Goal: Information Seeking & Learning: Learn about a topic

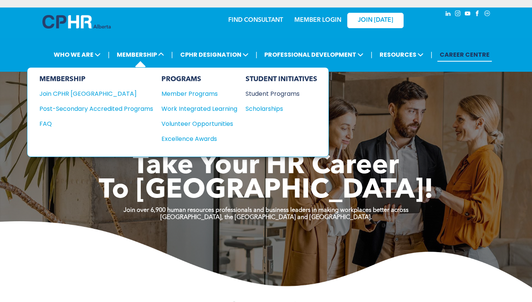
click at [269, 95] on div "Student Programs" at bounding box center [278, 93] width 65 height 9
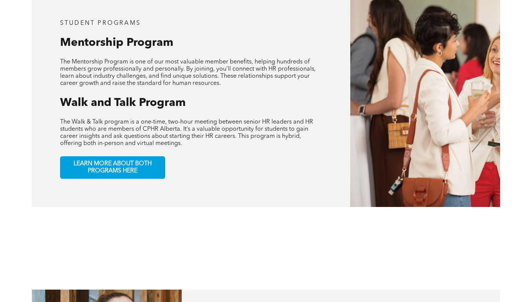
scroll to position [376, 0]
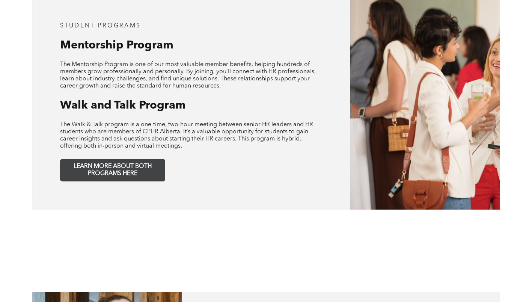
click at [128, 166] on span "LEARN MORE ABOUT BOTH PROGRAMS HERE" at bounding box center [112, 170] width 99 height 14
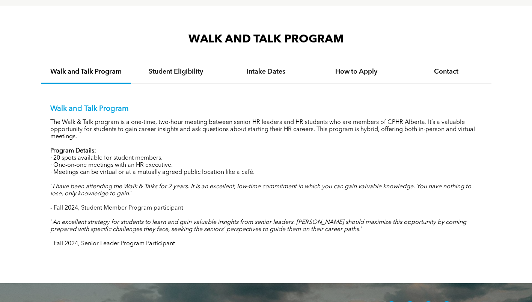
scroll to position [714, 0]
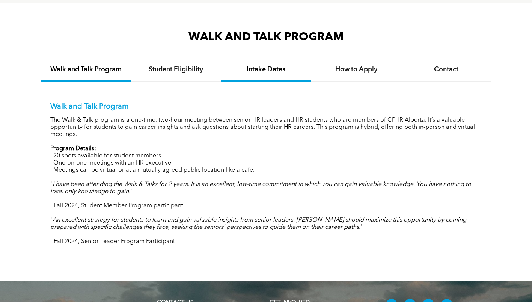
drag, startPoint x: 276, startPoint y: 68, endPoint x: 272, endPoint y: 71, distance: 5.1
click at [275, 70] on h4 "Intake Dates" at bounding box center [266, 69] width 77 height 8
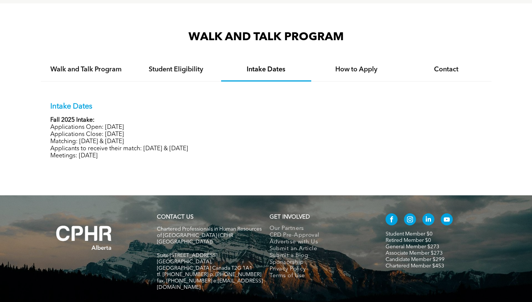
click at [110, 151] on p "Applicants to receive their match: October 23 & 24, 2025" at bounding box center [266, 148] width 432 height 7
drag, startPoint x: 98, startPoint y: 135, endPoint x: 152, endPoint y: 148, distance: 55.6
click at [152, 148] on div "Intake Dates Fall 2025 Intake: Applications Open: September 15, 2025 Applicatio…" at bounding box center [266, 130] width 432 height 57
click at [152, 148] on p "Applicants to receive their match: October 23 & 24, 2025" at bounding box center [266, 148] width 432 height 7
click at [138, 175] on div "WALK AND TALK PROGRAM Walk and Talk Program Student Eligibility Intake Dates Ho…" at bounding box center [266, 99] width 532 height 192
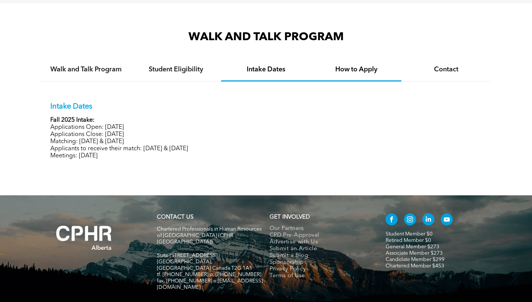
click at [346, 73] on h4 "How to Apply" at bounding box center [356, 69] width 77 height 8
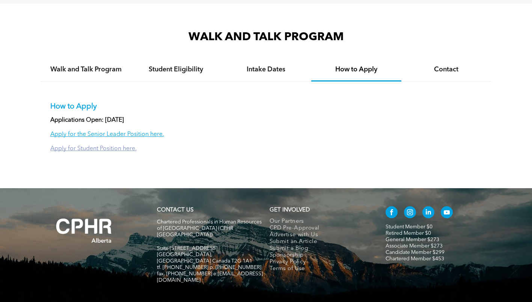
click at [76, 150] on link "Apply for Student Position here." at bounding box center [93, 149] width 86 height 6
click at [182, 76] on div "Student Eligibility" at bounding box center [176, 70] width 90 height 23
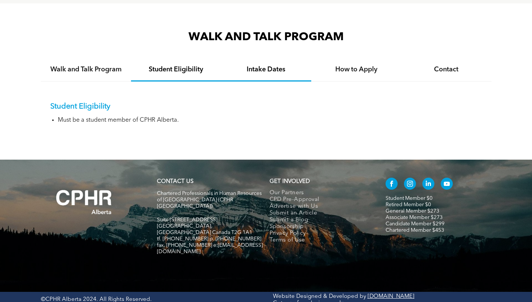
click at [262, 72] on h4 "Intake Dates" at bounding box center [266, 69] width 77 height 8
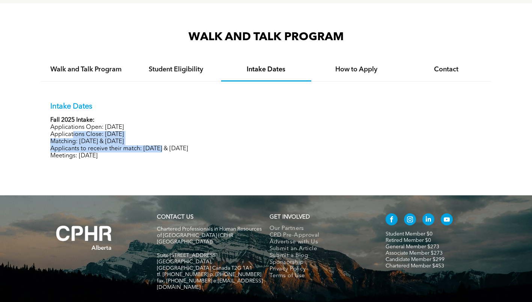
drag, startPoint x: 164, startPoint y: 150, endPoint x: 73, endPoint y: 136, distance: 91.6
click at [73, 136] on div "Intake Dates Fall 2025 Intake: Applications Open: September 15, 2025 Applicatio…" at bounding box center [266, 130] width 432 height 57
click at [73, 137] on p "Applications Close: October 17, 2025" at bounding box center [266, 134] width 432 height 7
click at [76, 137] on p "Applications Close: October 17, 2025" at bounding box center [266, 134] width 432 height 7
click at [76, 136] on p "Applications Close: October 17, 2025" at bounding box center [266, 134] width 432 height 7
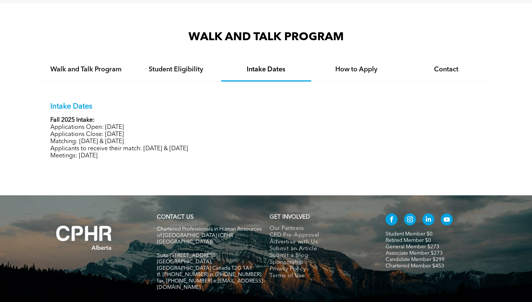
click at [286, 103] on p "Intake Dates" at bounding box center [266, 106] width 432 height 9
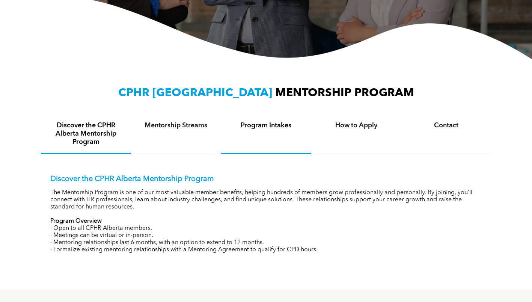
scroll to position [225, 0]
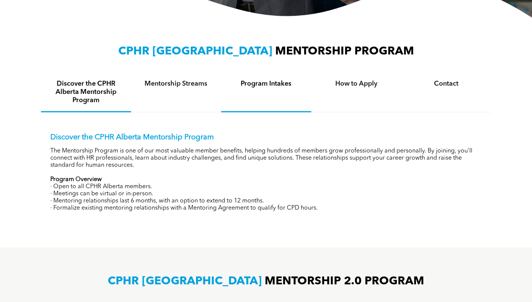
click at [264, 86] on h4 "Program Intakes" at bounding box center [266, 84] width 77 height 8
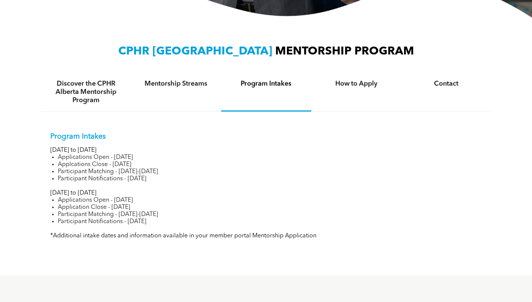
click at [106, 193] on p "July to December 2025" at bounding box center [266, 193] width 432 height 7
drag, startPoint x: 48, startPoint y: 157, endPoint x: 247, endPoint y: 214, distance: 206.4
click at [247, 214] on div "Program Intakes January to June 2025 Applications Open - November 14, 2024 Appl…" at bounding box center [266, 181] width 451 height 138
click at [247, 214] on li "Participant Matching - June 16-25, 2025" at bounding box center [270, 214] width 425 height 7
click at [216, 219] on li "Participant Notifications - June 25, 2025" at bounding box center [270, 221] width 425 height 7
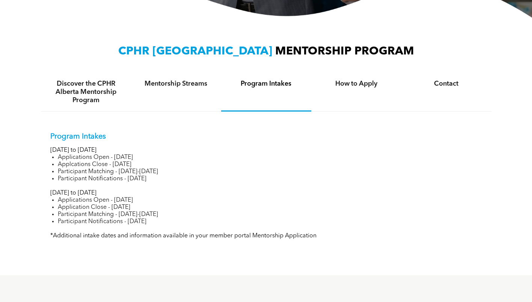
drag, startPoint x: 210, startPoint y: 218, endPoint x: 132, endPoint y: 165, distance: 94.3
click at [132, 165] on div "Program Intakes January to June 2025 Applications Open - November 14, 2024 Appl…" at bounding box center [266, 185] width 432 height 107
click at [132, 165] on li "Applcations Close - January 13, 2025" at bounding box center [270, 164] width 425 height 7
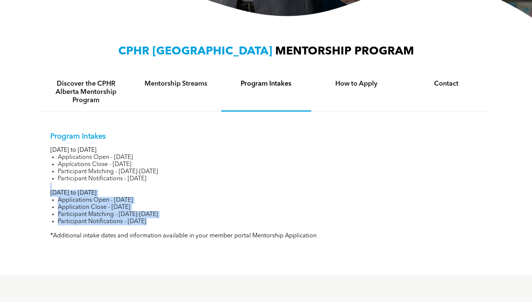
drag, startPoint x: 89, startPoint y: 186, endPoint x: 166, endPoint y: 232, distance: 90.0
click at [166, 232] on div "Program Intakes January to June 2025 Applications Open - November 14, 2024 Appl…" at bounding box center [266, 185] width 432 height 107
click at [165, 229] on div "Program Intakes January to June 2025 Applications Open - November 14, 2024 Appl…" at bounding box center [266, 185] width 432 height 107
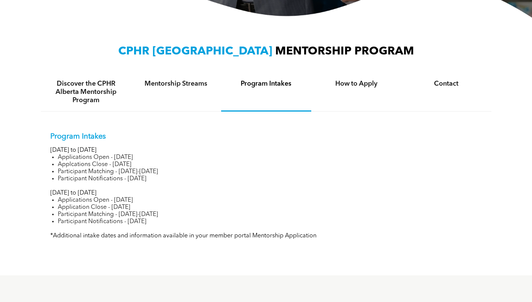
click at [195, 242] on div "Program Intakes January to June 2025 Applications Open - November 14, 2024 Appl…" at bounding box center [266, 181] width 451 height 138
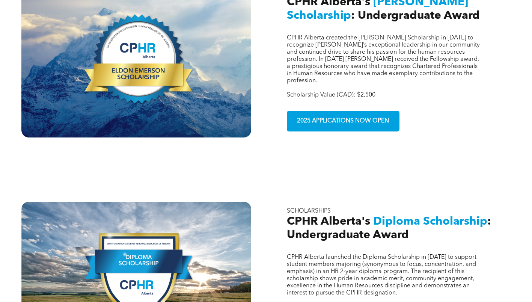
scroll to position [301, 0]
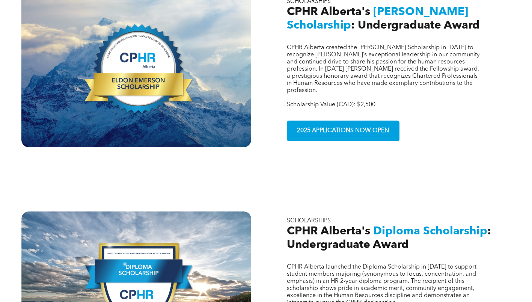
click at [339, 148] on div "CPHR Alberta created the Eldon Emerson Scholarship in 2021 to recognize Eldon’s…" at bounding box center [266, 59] width 532 height 219
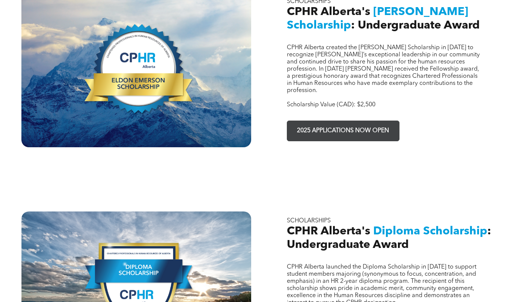
click at [325, 124] on span "2025 APPLICATIONS NOW OPEN" at bounding box center [343, 131] width 97 height 15
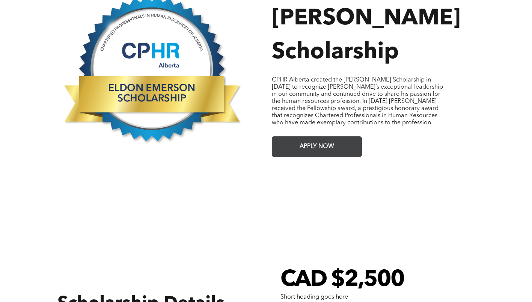
scroll to position [376, 0]
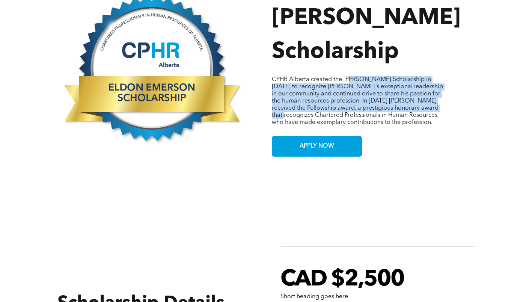
drag, startPoint x: 360, startPoint y: 75, endPoint x: 425, endPoint y: 104, distance: 70.8
click at [425, 104] on p "CPHR Alberta created the Eldon Emerson Scholarship in 2021 to recognize Eldon’s…" at bounding box center [360, 101] width 177 height 50
click at [389, 104] on span "CPHR Alberta created the Eldon Emerson Scholarship in 2021 to recognize Eldon’s…" at bounding box center [357, 101] width 171 height 49
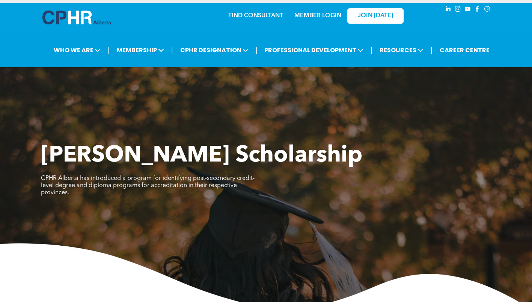
scroll to position [0, 0]
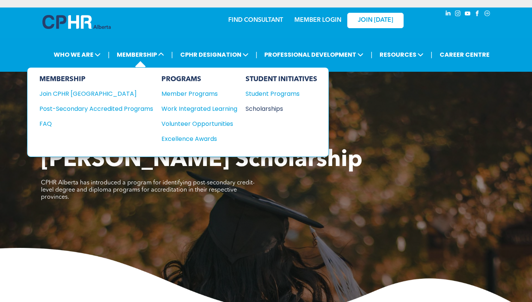
click at [260, 109] on div "Scholarships" at bounding box center [278, 108] width 65 height 9
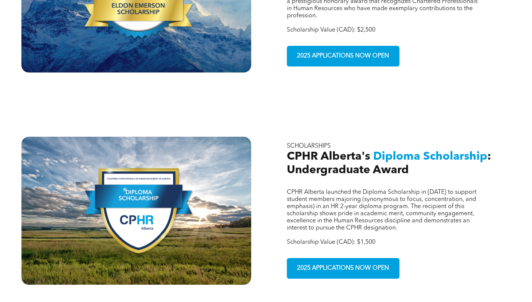
scroll to position [376, 0]
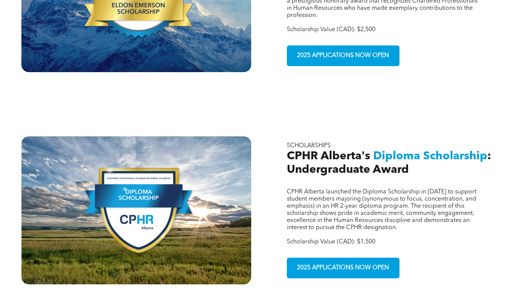
click at [350, 200] on span "CPHR Alberta launched the Diploma Scholarship in 2023 to support student member…" at bounding box center [382, 210] width 190 height 42
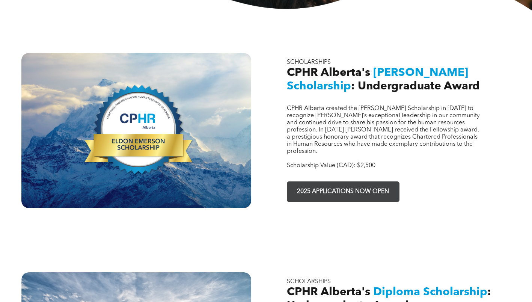
scroll to position [225, 0]
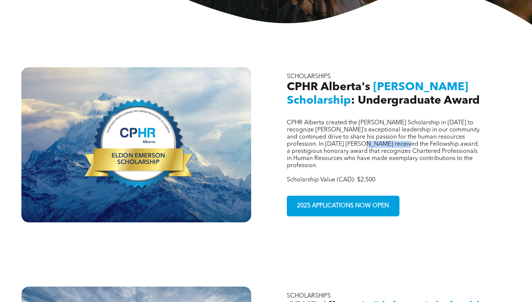
drag, startPoint x: 393, startPoint y: 138, endPoint x: 434, endPoint y: 139, distance: 40.6
click at [434, 139] on span "CPHR Alberta created the [PERSON_NAME] Scholarship in [DATE] to recognize [PERS…" at bounding box center [383, 144] width 193 height 49
click at [433, 139] on span "CPHR Alberta created the [PERSON_NAME] Scholarship in [DATE] to recognize [PERS…" at bounding box center [383, 144] width 193 height 49
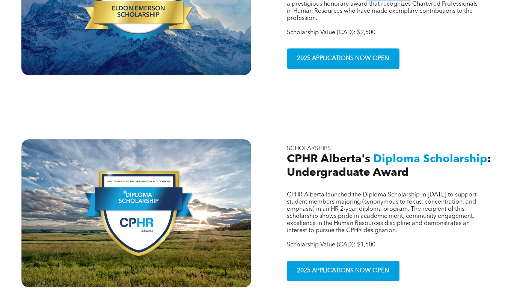
scroll to position [376, 0]
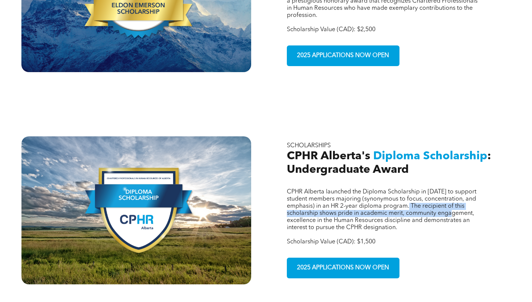
drag, startPoint x: 413, startPoint y: 193, endPoint x: 460, endPoint y: 202, distance: 47.8
click at [460, 202] on span "CPHR Alberta launched the Diploma Scholarship in 2023 to support student member…" at bounding box center [382, 210] width 190 height 42
click at [460, 201] on span "CPHR Alberta launched the Diploma Scholarship in 2023 to support student member…" at bounding box center [382, 210] width 190 height 42
click at [431, 204] on span "CPHR Alberta launched the Diploma Scholarship in [DATE] to support student memb…" at bounding box center [382, 210] width 190 height 42
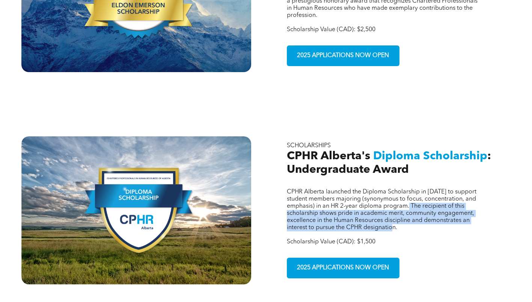
drag, startPoint x: 412, startPoint y: 192, endPoint x: 483, endPoint y: 212, distance: 73.9
click at [483, 212] on div "CPHR Alberta launched the Diploma Scholarship in 2023 to support student member…" at bounding box center [396, 210] width 230 height 148
copy span "he recipient of this scholarship shows pride in academic merit, community engag…"
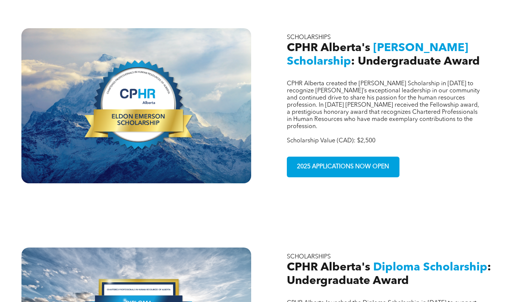
scroll to position [225, 0]
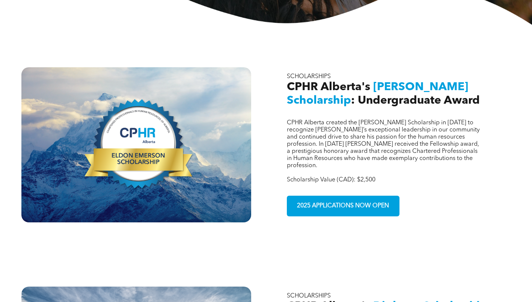
click at [371, 96] on span ": Undergraduate Award" at bounding box center [415, 100] width 129 height 11
click at [355, 151] on span "CPHR Alberta created the [PERSON_NAME] Scholarship in [DATE] to recognize [PERS…" at bounding box center [383, 144] width 193 height 49
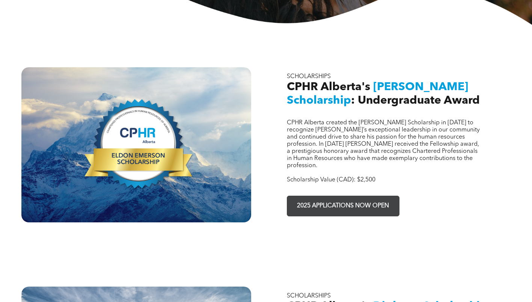
click at [359, 199] on span "2025 APPLICATIONS NOW OPEN" at bounding box center [343, 206] width 97 height 15
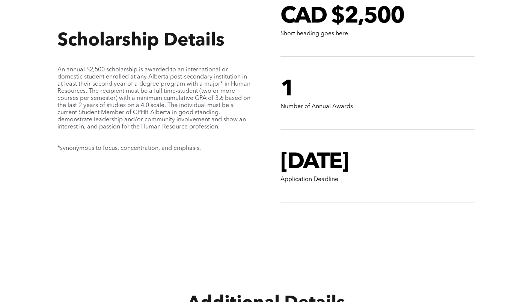
scroll to position [601, 0]
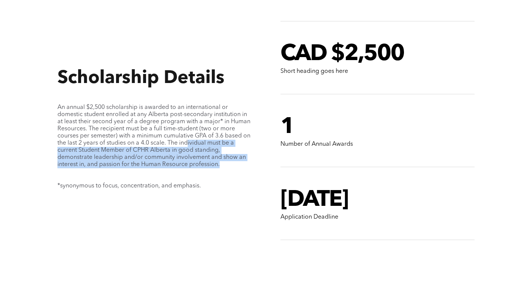
drag, startPoint x: 229, startPoint y: 157, endPoint x: 194, endPoint y: 138, distance: 40.4
click at [194, 137] on p "An annual $2,500 scholarship is awarded to an international or domestic student…" at bounding box center [154, 136] width 194 height 64
drag, startPoint x: 194, startPoint y: 138, endPoint x: 166, endPoint y: 152, distance: 31.8
click at [166, 152] on span "An annual $2,500 scholarship is awarded to an international or domestic student…" at bounding box center [153, 135] width 193 height 63
click at [165, 154] on span "An annual $2,500 scholarship is awarded to an international or domestic student…" at bounding box center [153, 135] width 193 height 63
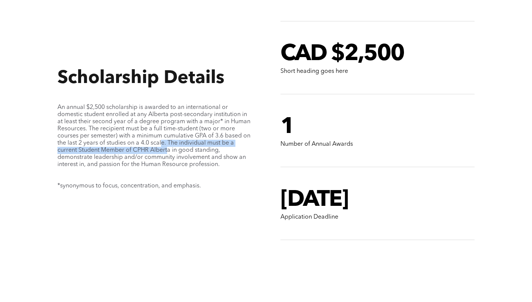
drag, startPoint x: 167, startPoint y: 146, endPoint x: 172, endPoint y: 134, distance: 13.2
click at [172, 134] on span "An annual $2,500 scholarship is awarded to an international or domestic student…" at bounding box center [153, 135] width 193 height 63
drag, startPoint x: 172, startPoint y: 134, endPoint x: 165, endPoint y: 147, distance: 14.8
click at [165, 147] on span "An annual $2,500 scholarship is awarded to an international or domestic student…" at bounding box center [153, 135] width 193 height 63
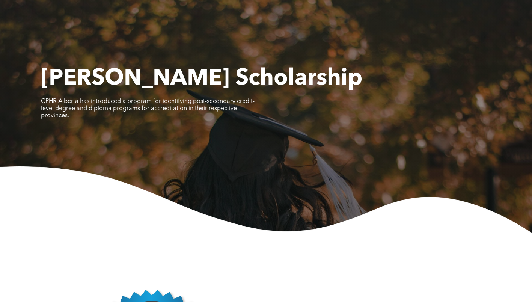
scroll to position [0, 0]
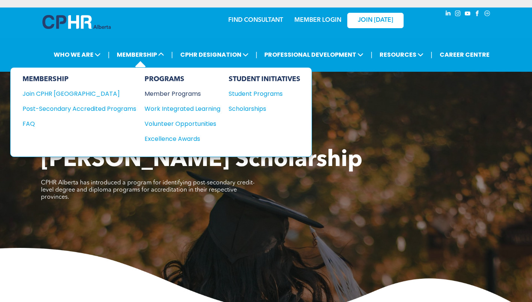
click at [194, 95] on div "Member Programs" at bounding box center [179, 93] width 68 height 9
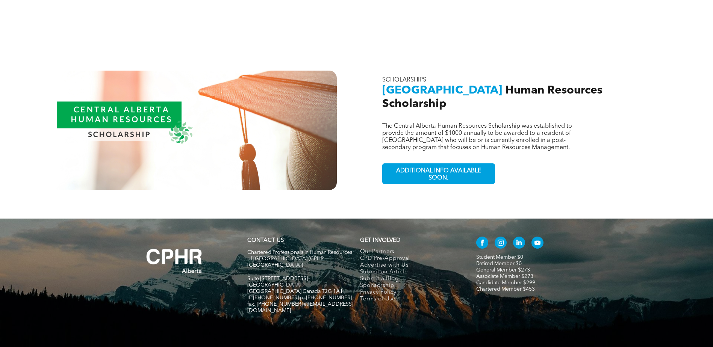
scroll to position [736, 0]
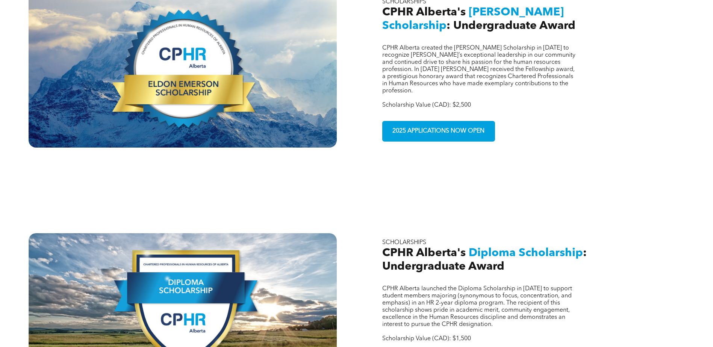
scroll to position [338, 0]
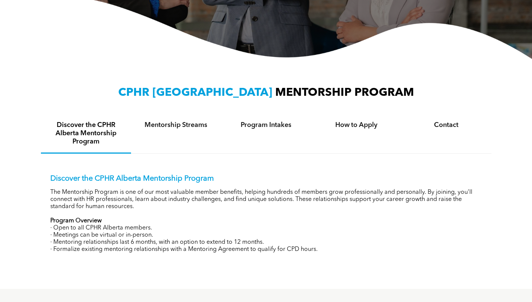
scroll to position [225, 0]
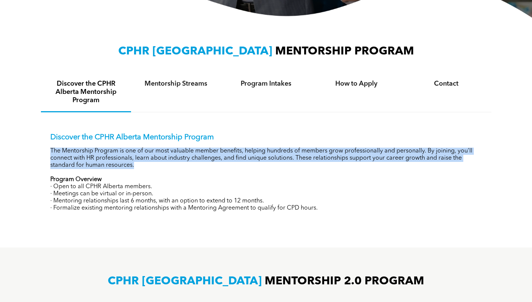
drag, startPoint x: 51, startPoint y: 151, endPoint x: 125, endPoint y: 166, distance: 75.1
click at [125, 166] on p "The Mentorship Program is one of our most valuable member benefits, helping hun…" at bounding box center [266, 158] width 432 height 21
copy p "The Mentorship Program is one of our most valuable member benefits, helping hun…"
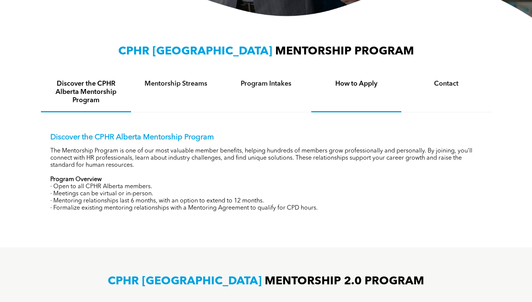
click at [344, 87] on h4 "How to Apply" at bounding box center [356, 84] width 77 height 8
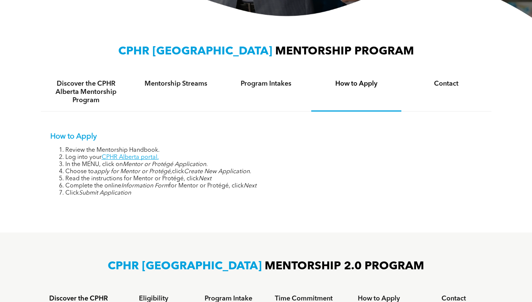
click at [284, 175] on li "Read the instructions for Mentor or Protégé, click Next" at bounding box center [273, 178] width 417 height 7
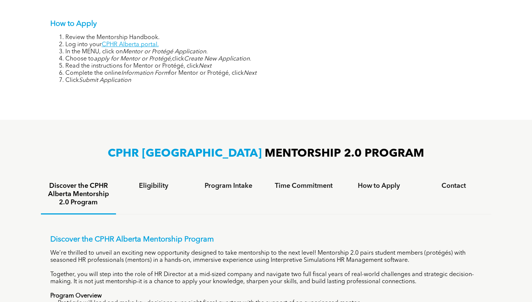
scroll to position [413, 0]
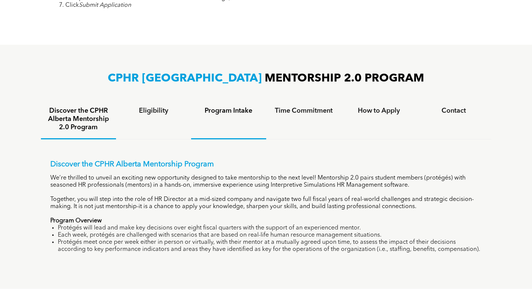
click at [238, 115] on h4 "Program Intake" at bounding box center [229, 111] width 62 height 8
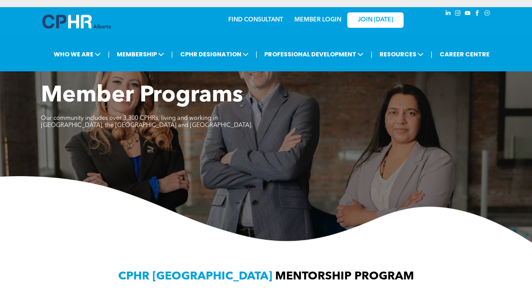
scroll to position [0, 0]
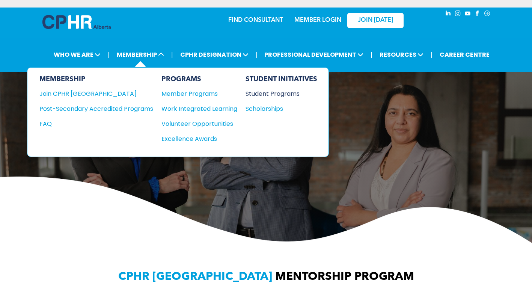
click at [264, 94] on div "Student Programs" at bounding box center [278, 93] width 65 height 9
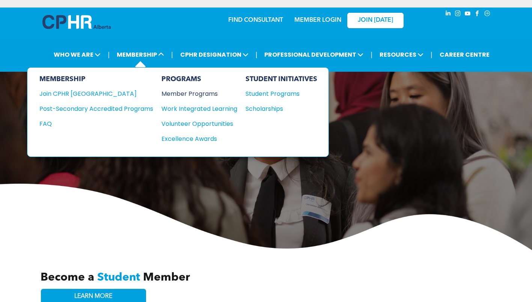
click at [180, 95] on div "Member Programs" at bounding box center [196, 93] width 68 height 9
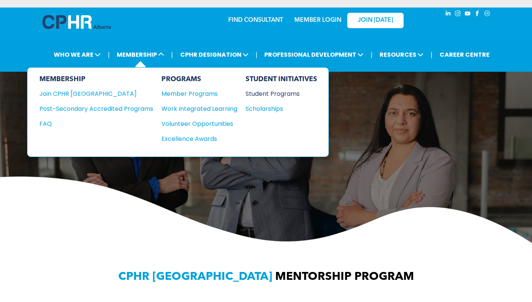
click at [263, 91] on div "Student Programs" at bounding box center [278, 93] width 65 height 9
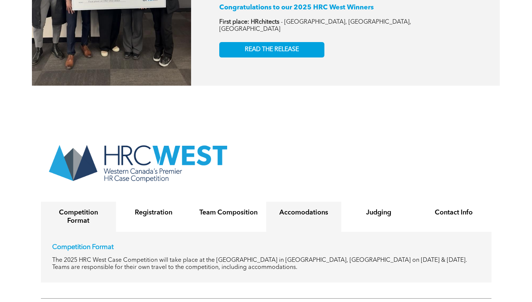
scroll to position [1260, 0]
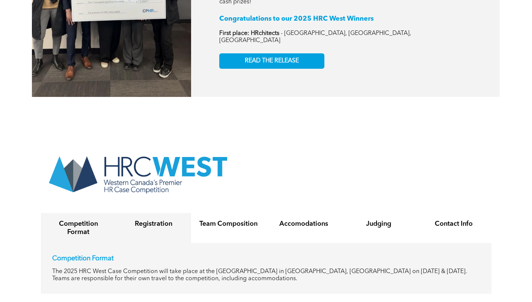
click at [185, 219] on div "Registration" at bounding box center [153, 228] width 75 height 30
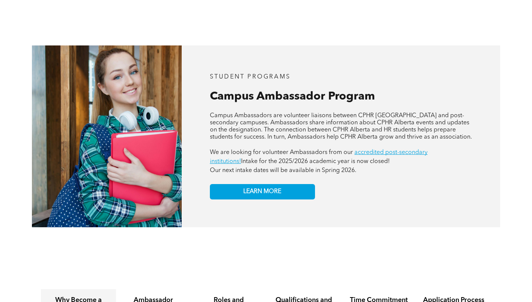
scroll to position [621, 0]
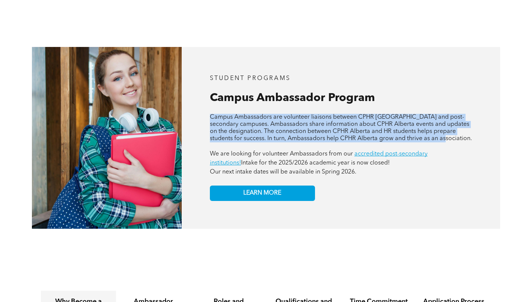
drag, startPoint x: 209, startPoint y: 109, endPoint x: 466, endPoint y: 131, distance: 258.0
click at [466, 131] on div "STUDENT PROGRAMS Campus Ambassador Program APPLY NOW! Campus Ambassadors are vo…" at bounding box center [341, 138] width 319 height 182
copy span "Campus Ambassadors are volunteer liaisons between CPHR [GEOGRAPHIC_DATA] and po…"
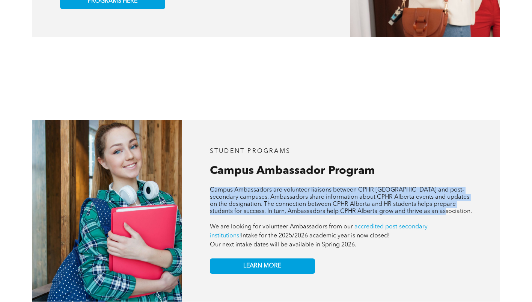
scroll to position [639, 0]
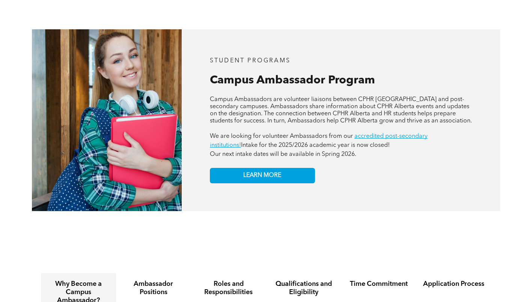
click at [258, 214] on div "STUDENT PROGRAMS Campus Ambassador Program APPLY NOW! Campus Ambassadors are vo…" at bounding box center [266, 120] width 532 height 246
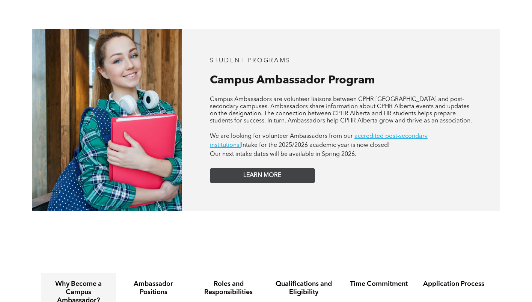
click at [259, 172] on span "LEARN MORE" at bounding box center [263, 175] width 38 height 7
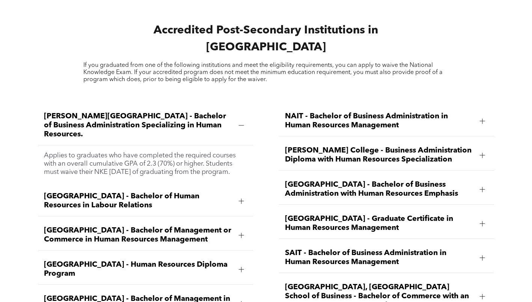
scroll to position [977, 0]
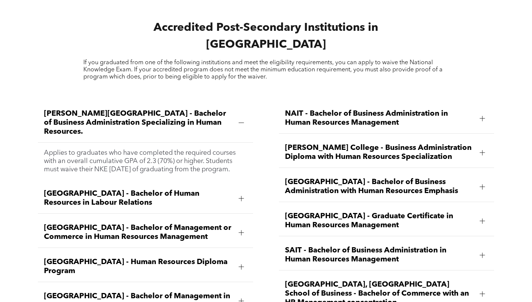
click at [240, 120] on div at bounding box center [241, 122] width 5 height 5
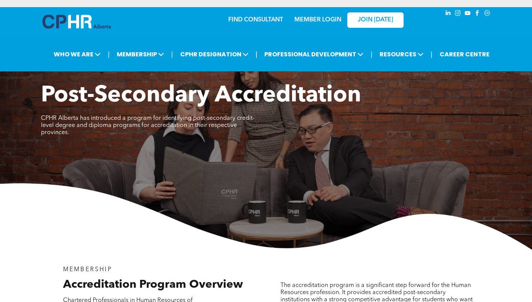
scroll to position [0, 0]
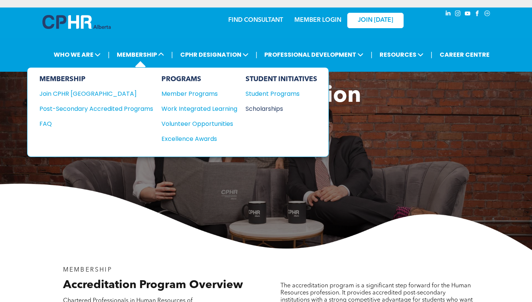
click at [270, 106] on div "Scholarships" at bounding box center [278, 108] width 65 height 9
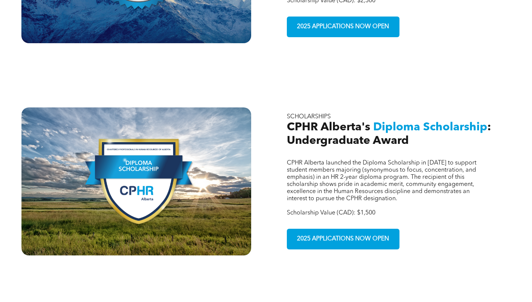
scroll to position [338, 0]
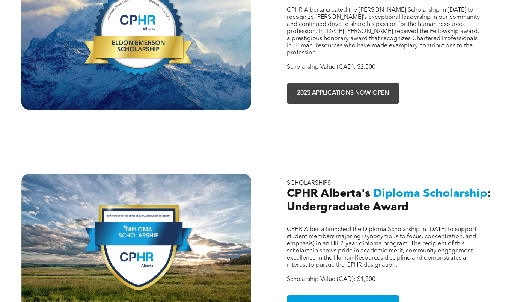
click at [328, 88] on link "2025 APPLICATIONS NOW OPEN" at bounding box center [343, 93] width 113 height 21
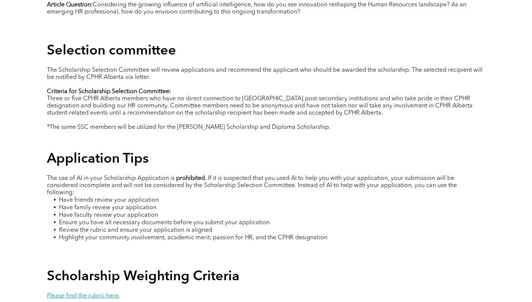
scroll to position [1240, 0]
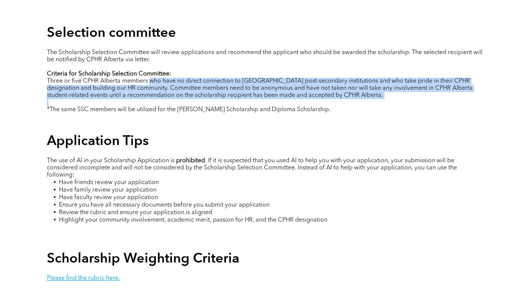
drag, startPoint x: 150, startPoint y: 68, endPoint x: 391, endPoint y: 86, distance: 242.3
click at [391, 86] on div "The Scholarship Selection Committee will review applications and recommend the …" at bounding box center [266, 81] width 439 height 66
copy span "who have no direct connection to Alberta post-secondary institutions and who ta…"
